Goal: Task Accomplishment & Management: Use online tool/utility

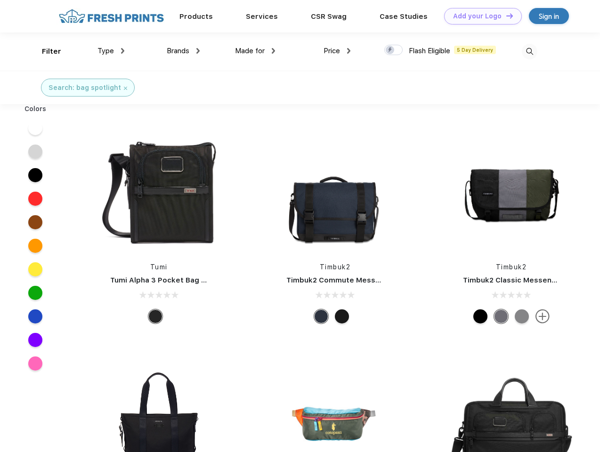
click at [479, 16] on link "Add your Logo Design Tool" at bounding box center [483, 16] width 78 height 16
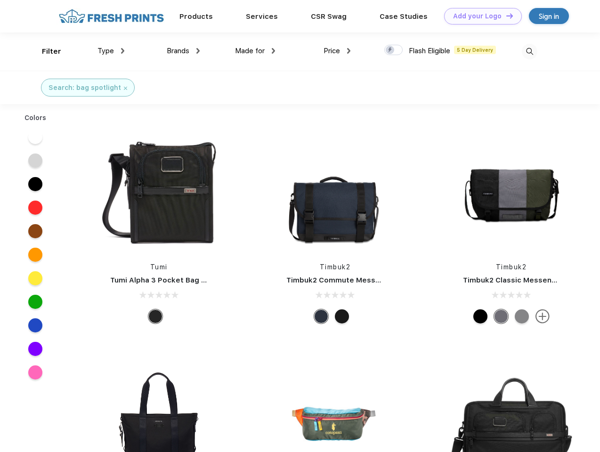
click at [0, 0] on div "Design Tool" at bounding box center [0, 0] width 0 height 0
click at [505, 16] on link "Add your Logo Design Tool" at bounding box center [483, 16] width 78 height 16
click at [45, 51] on div "Filter" at bounding box center [51, 51] width 19 height 11
click at [111, 51] on span "Type" at bounding box center [105, 51] width 16 height 8
click at [183, 51] on span "Brands" at bounding box center [178, 51] width 23 height 8
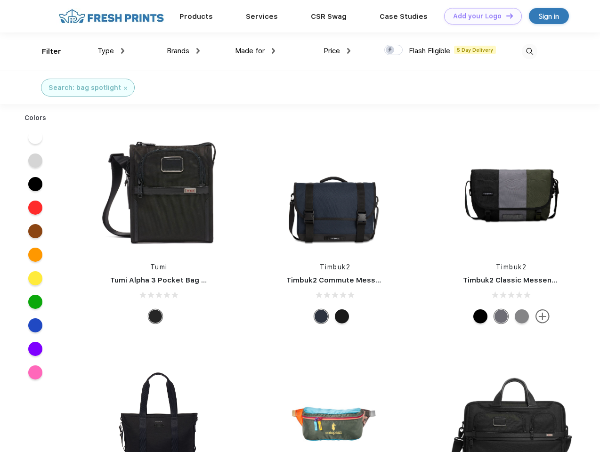
click at [255, 51] on span "Made for" at bounding box center [250, 51] width 30 height 8
click at [337, 51] on span "Price" at bounding box center [331, 51] width 16 height 8
click at [394, 50] on div at bounding box center [393, 50] width 18 height 10
click at [390, 50] on input "checkbox" at bounding box center [387, 47] width 6 height 6
click at [529, 51] on img at bounding box center [530, 52] width 16 height 16
